Goal: Check status: Check status

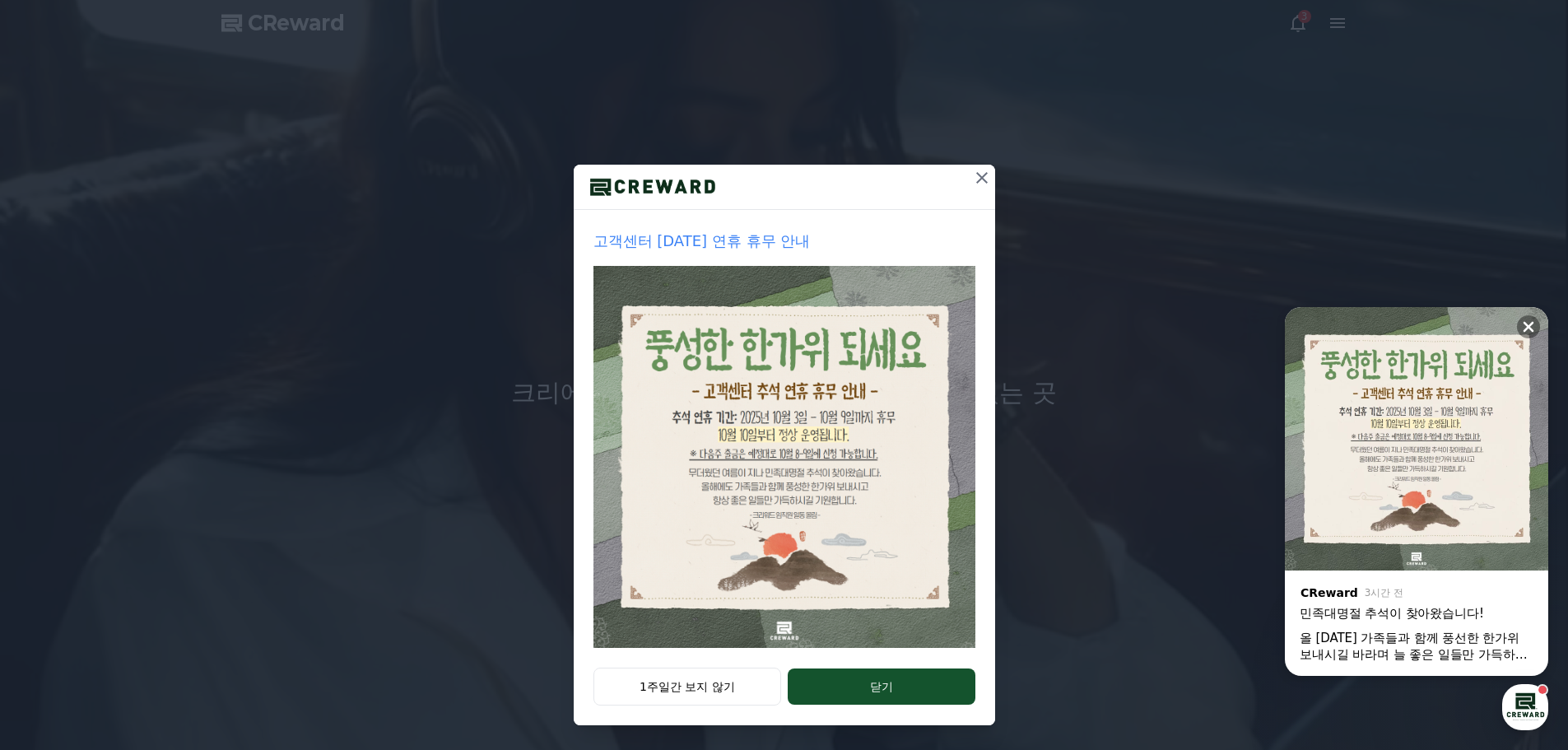
scroll to position [35, 0]
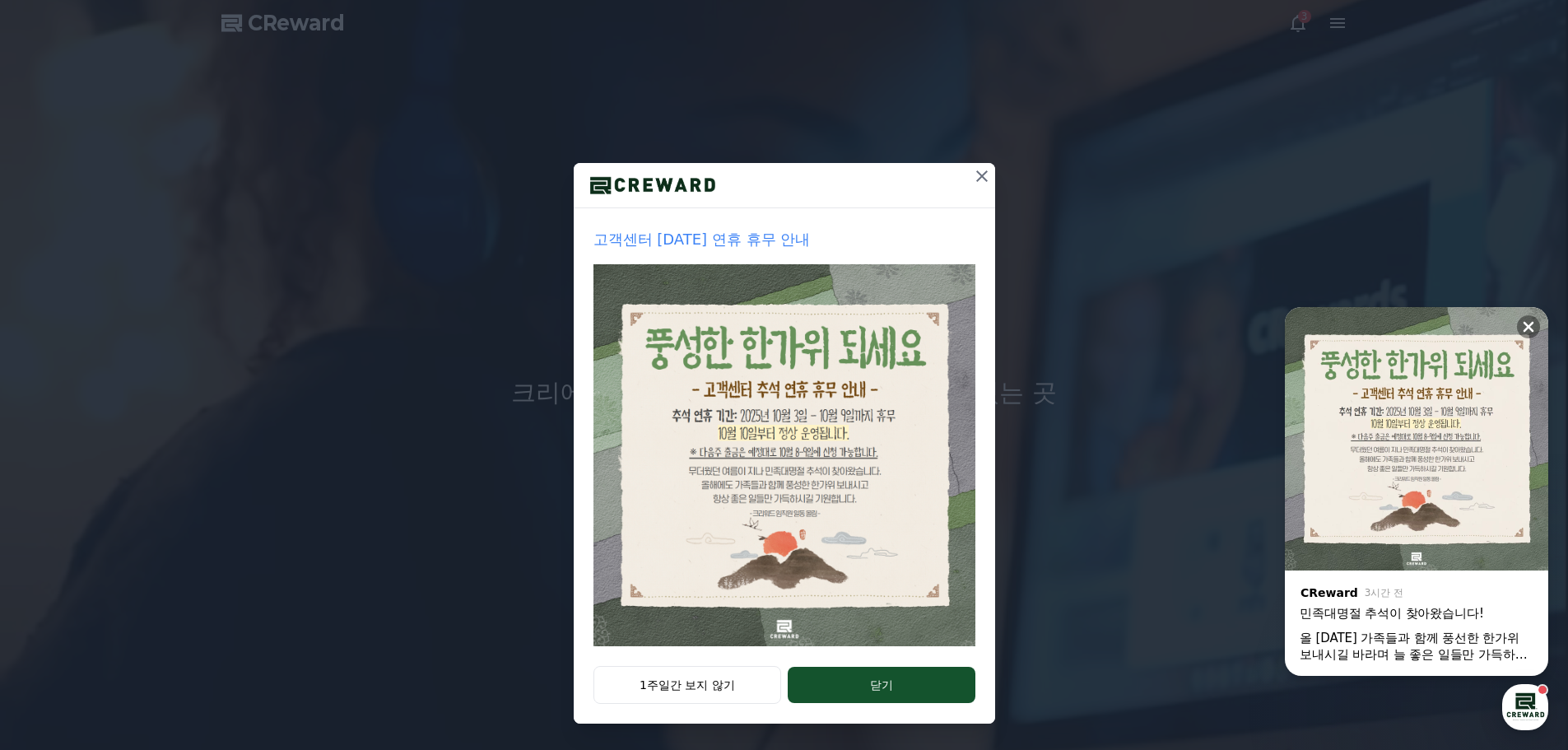
click at [979, 178] on icon at bounding box center [982, 176] width 20 height 20
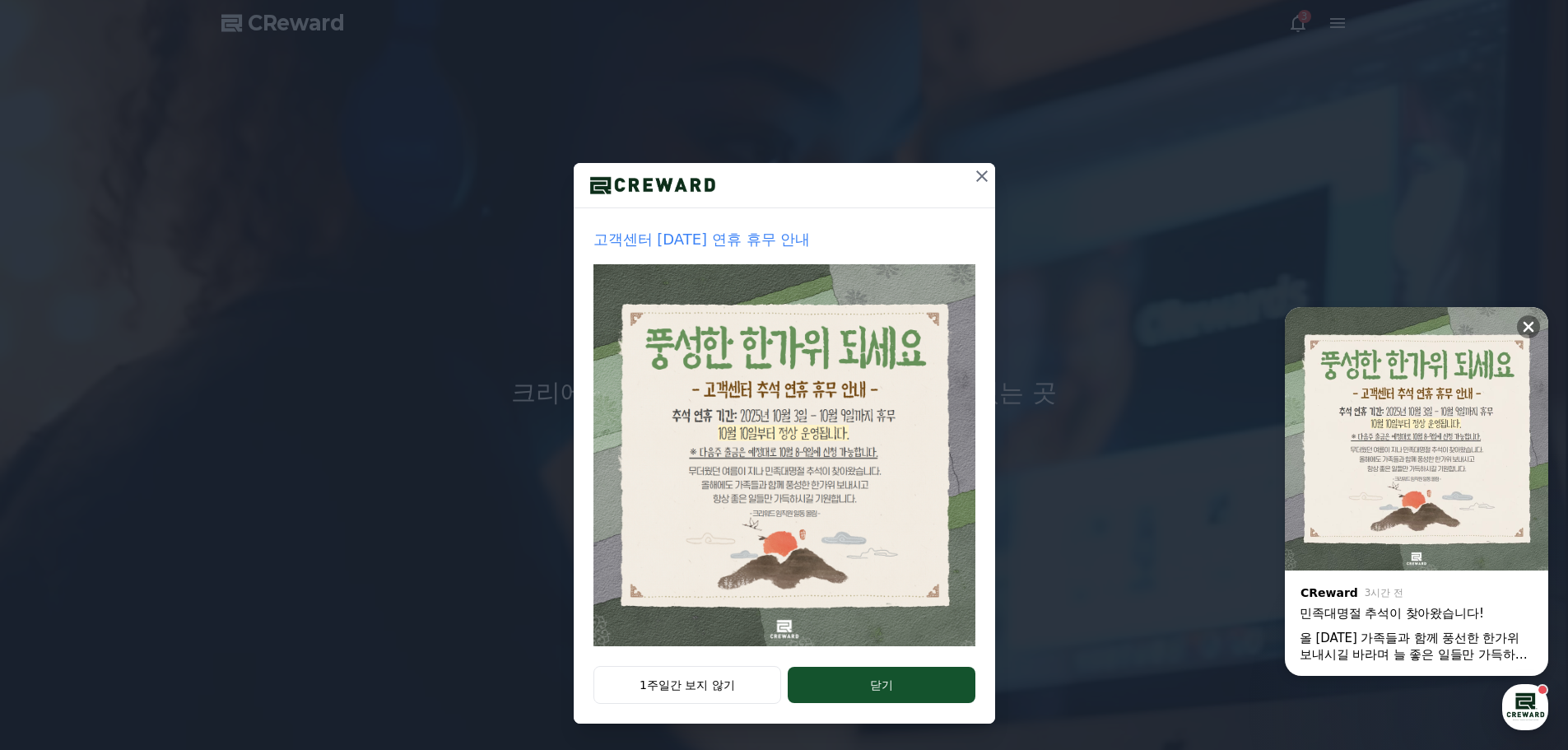
scroll to position [0, 0]
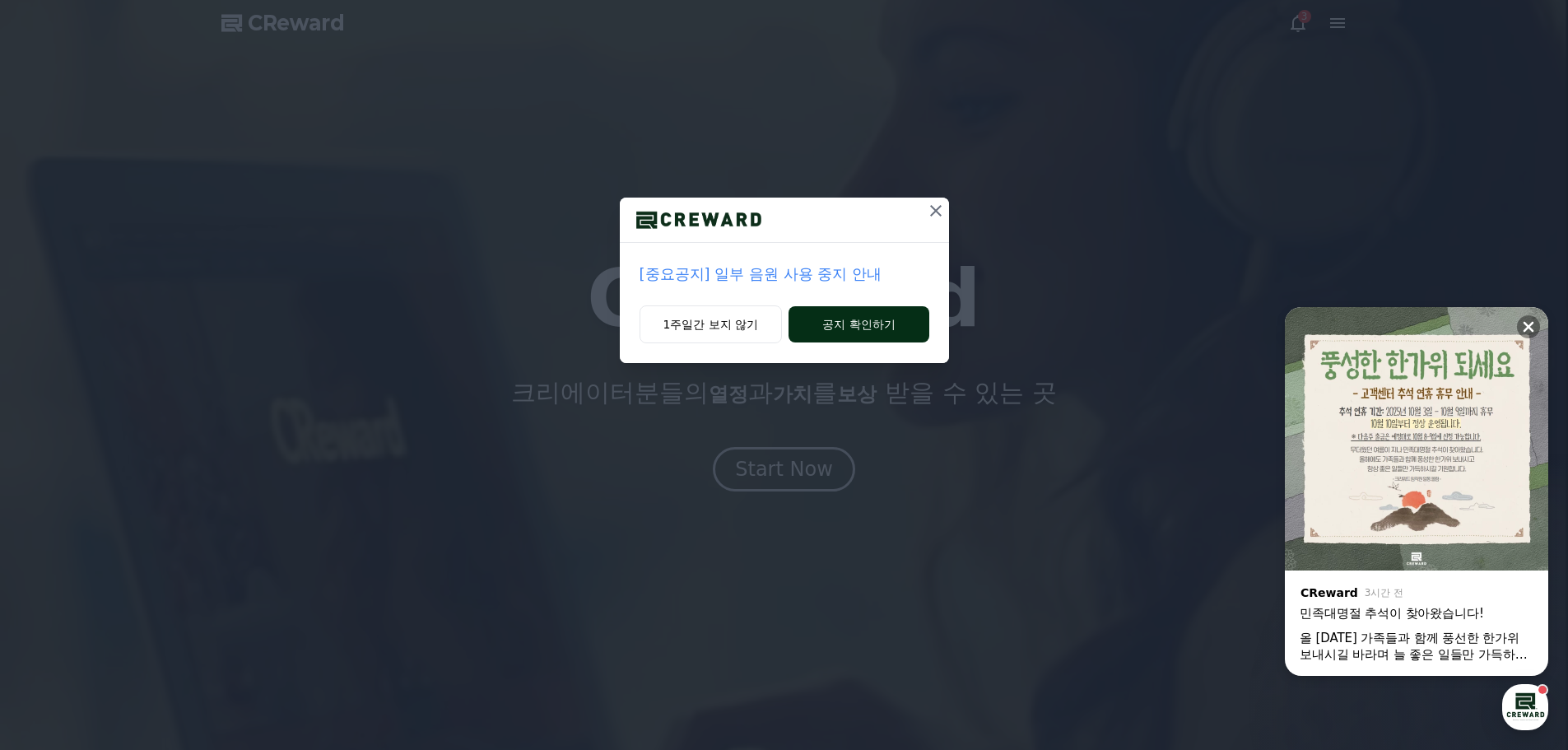
click at [869, 326] on button "공지 확인하기" at bounding box center [858, 324] width 140 height 37
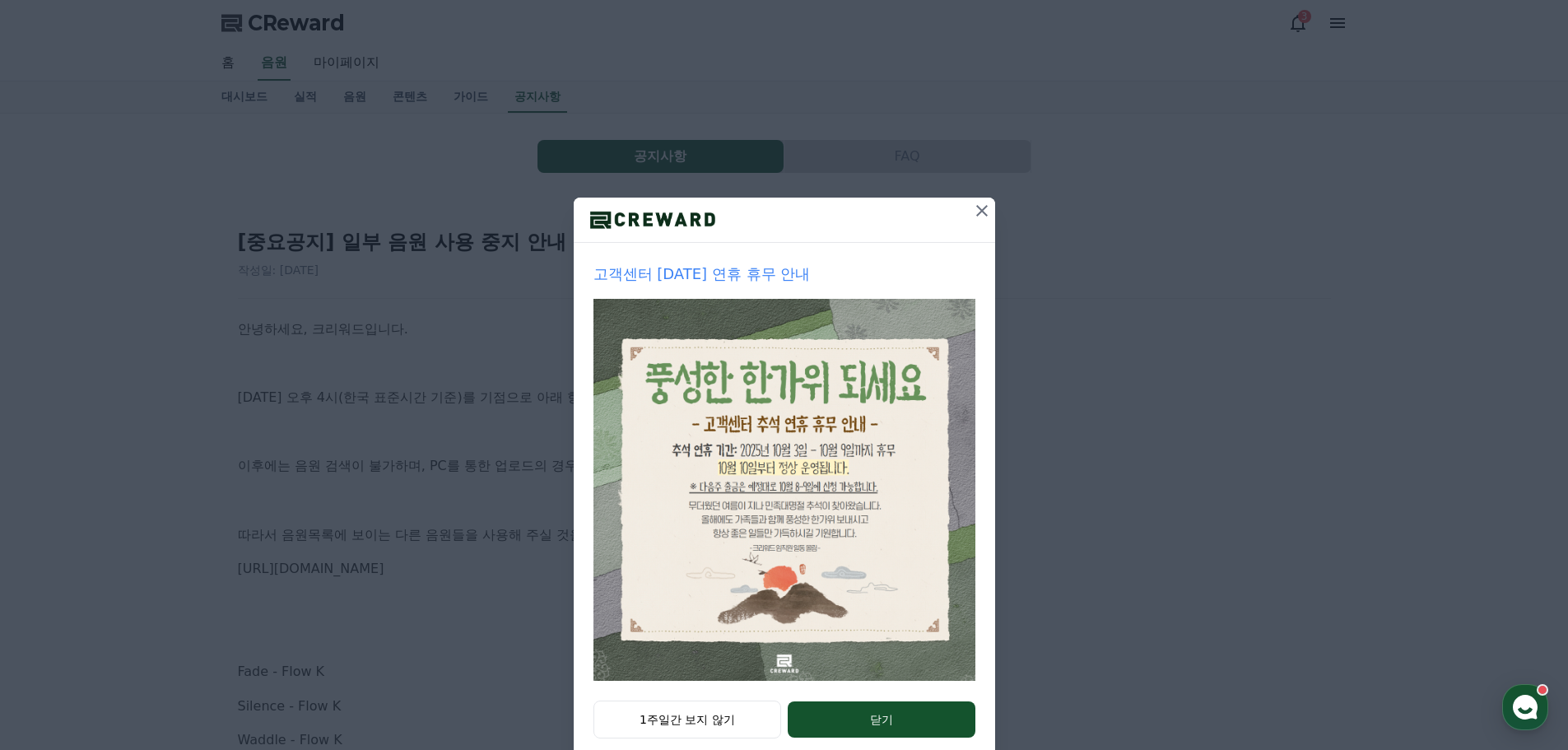
click at [976, 217] on icon at bounding box center [982, 211] width 20 height 20
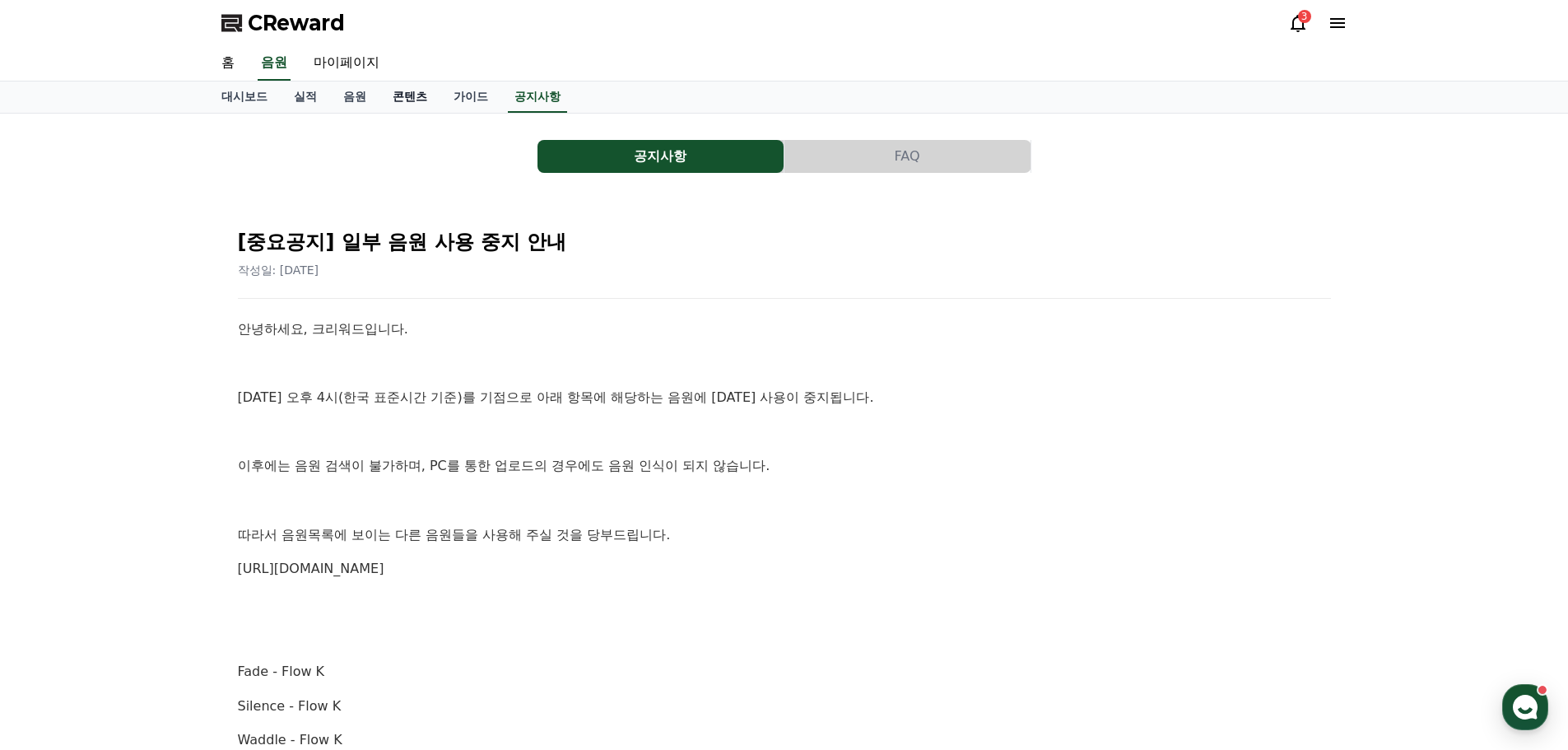
click at [400, 94] on link "콘텐츠" at bounding box center [409, 97] width 61 height 32
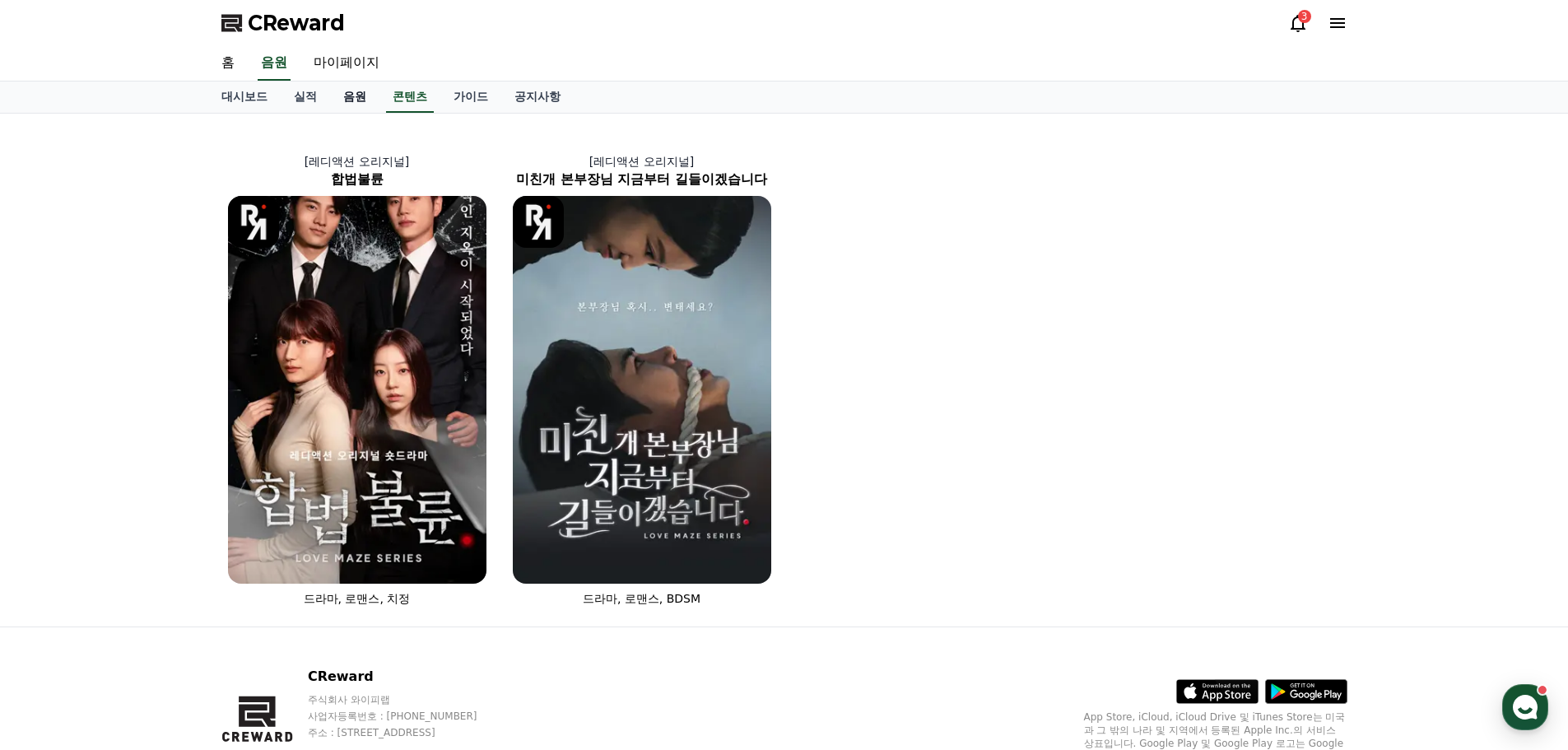
click at [347, 97] on link "음원" at bounding box center [354, 97] width 49 height 32
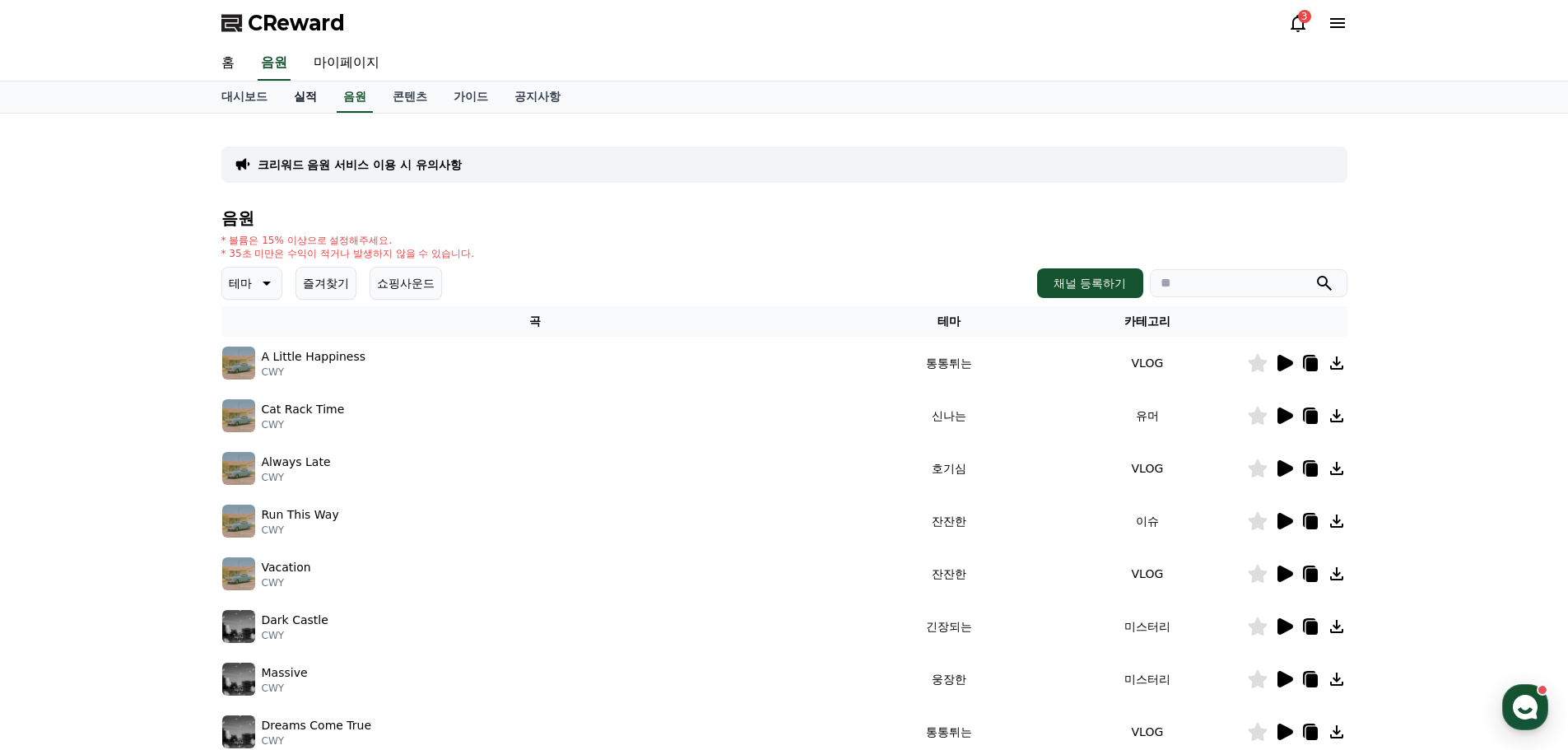
click at [302, 105] on link "실적" at bounding box center [305, 97] width 49 height 32
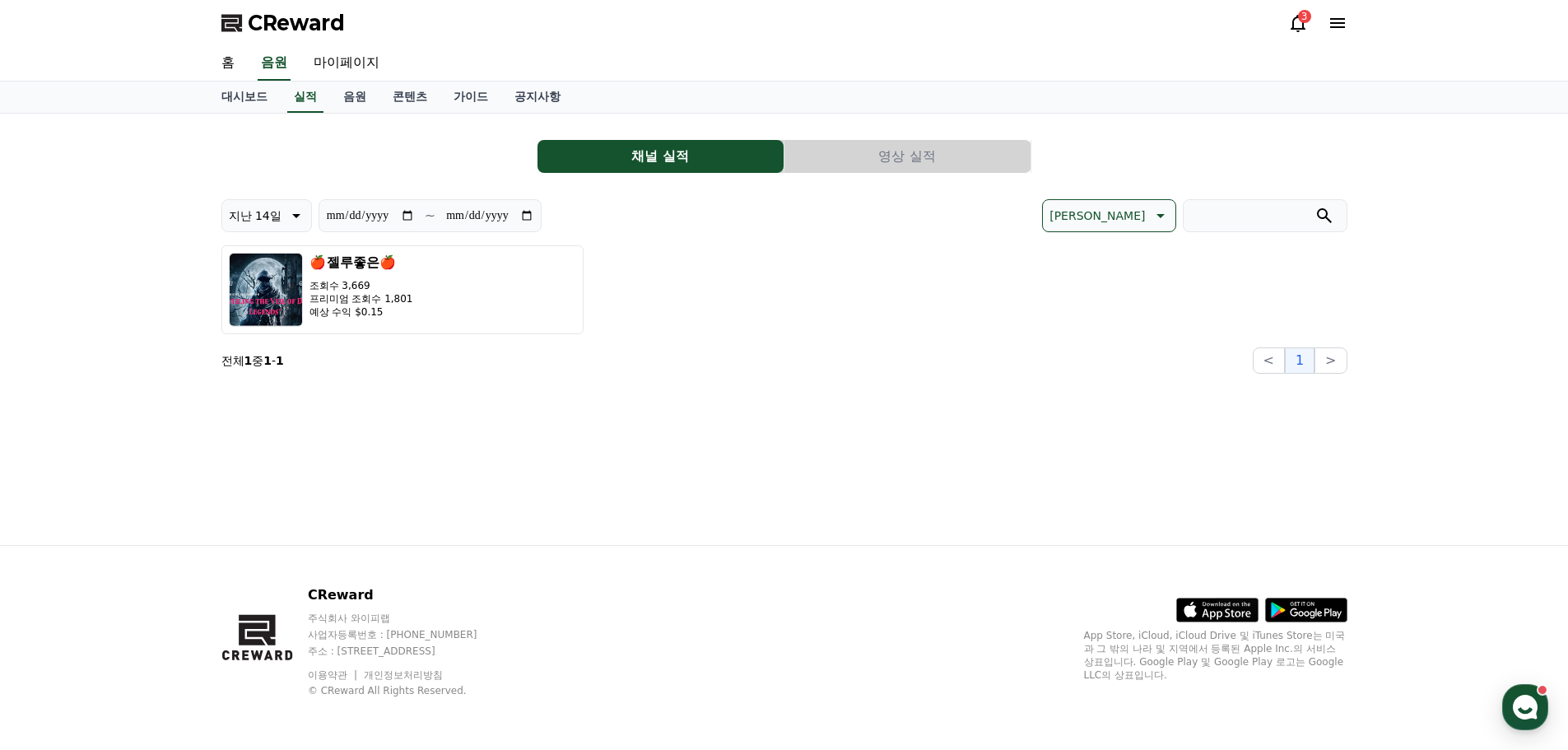
click at [900, 158] on button "영상 실적" at bounding box center [908, 156] width 246 height 33
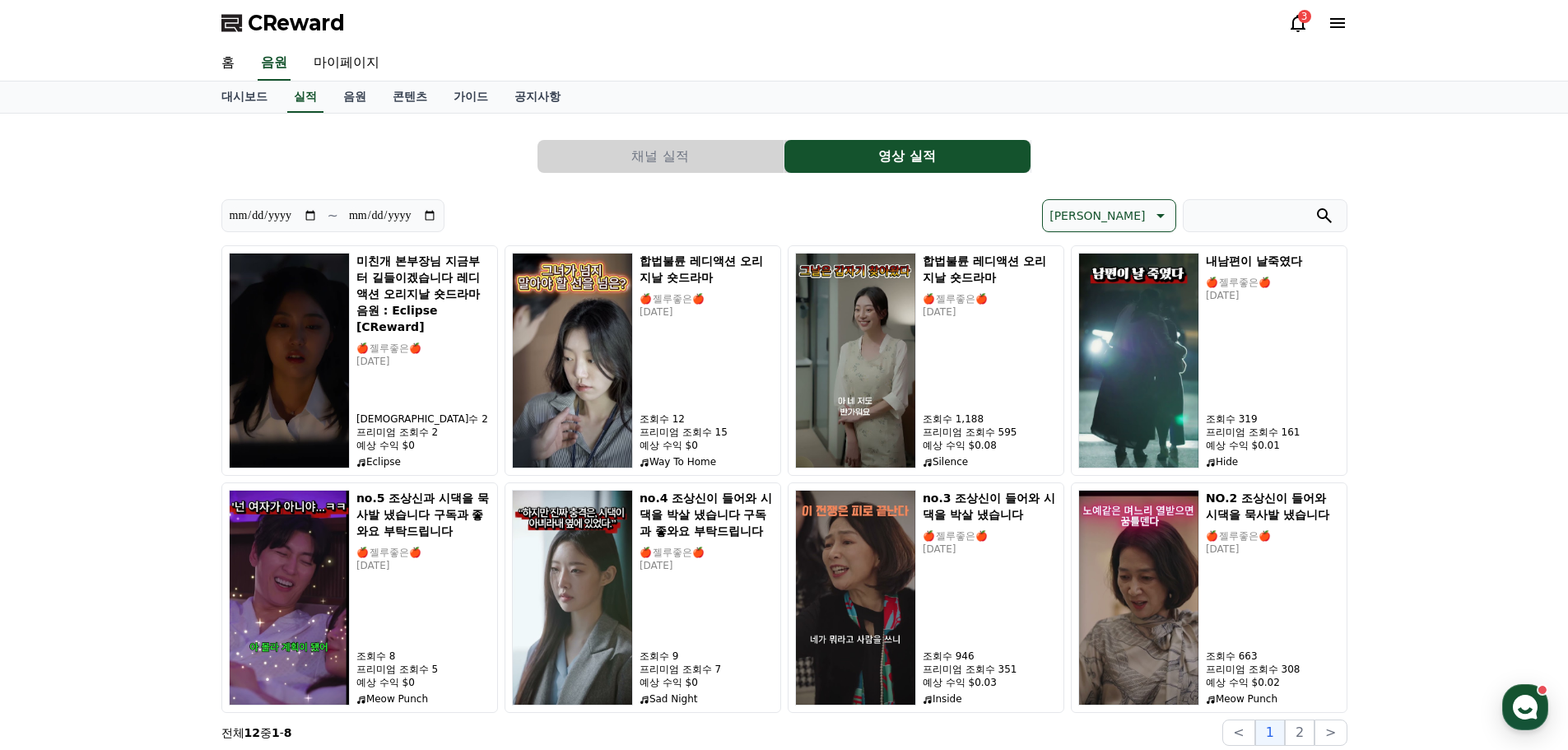
click at [1300, 26] on icon at bounding box center [1298, 23] width 20 height 20
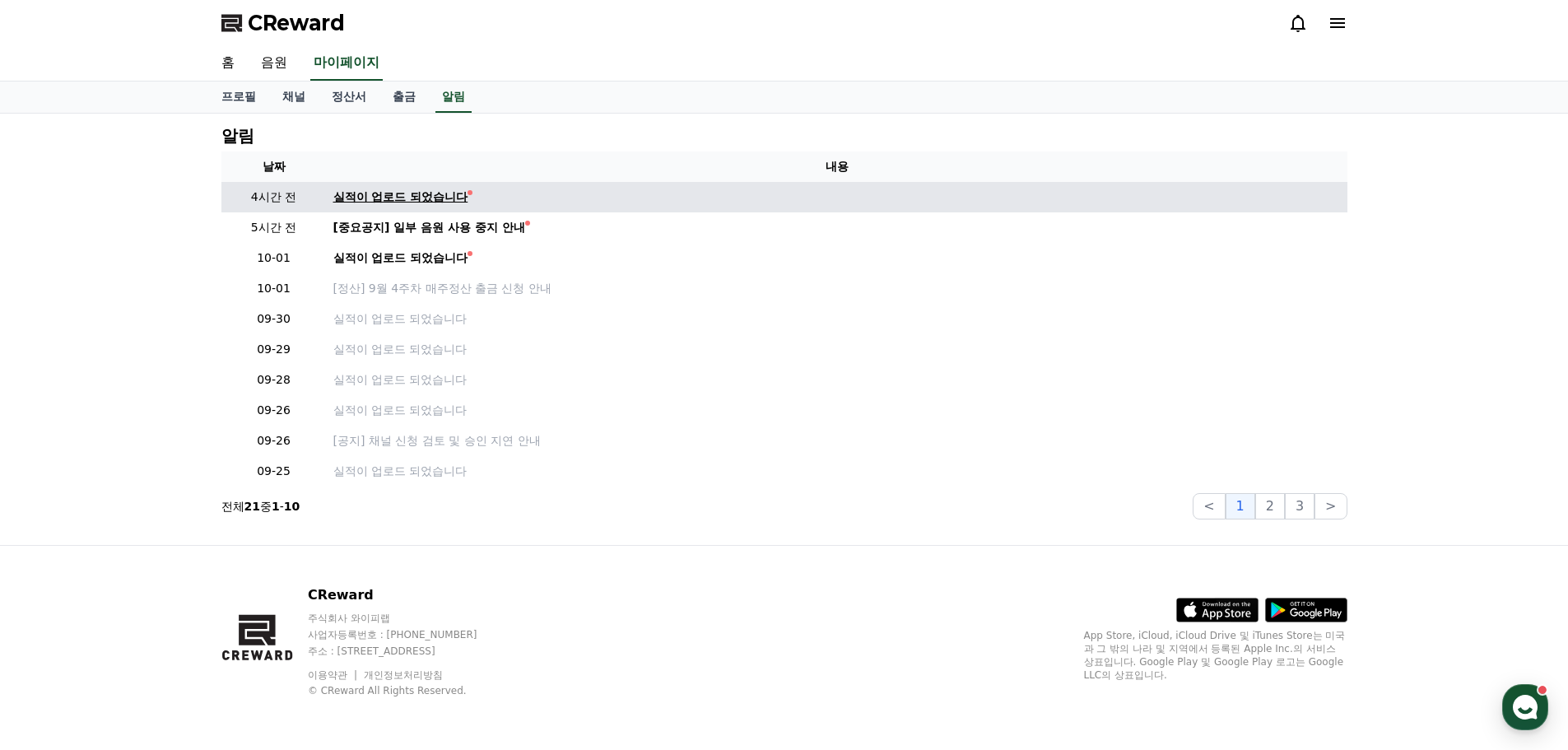
click at [447, 193] on div "실적이 업로드 되었습니다" at bounding box center [400, 197] width 135 height 17
